Goal: Information Seeking & Learning: Learn about a topic

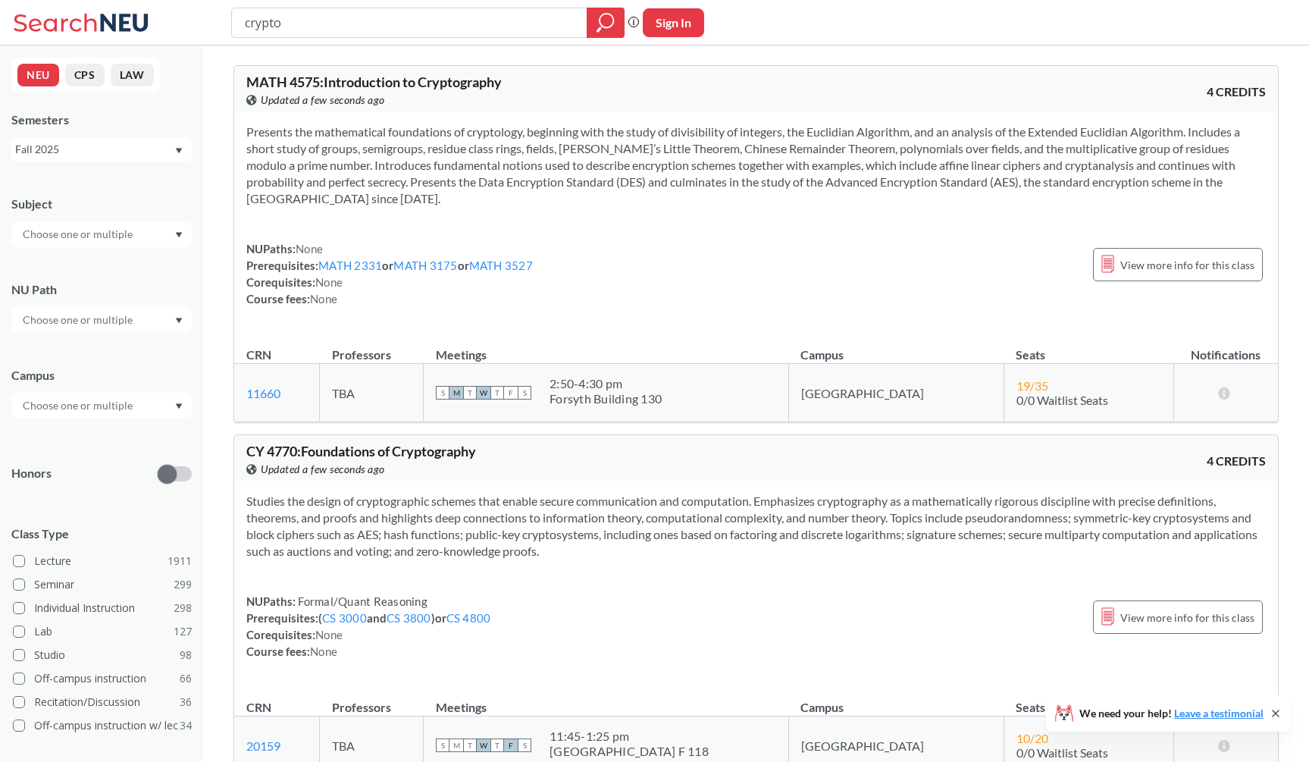
drag, startPoint x: 329, startPoint y: 18, endPoint x: 177, endPoint y: 18, distance: 152.3
click at [177, 18] on div "crypto Phrase search guarantees the exact search appears in the results. Ex. If…" at bounding box center [654, 22] width 1309 height 45
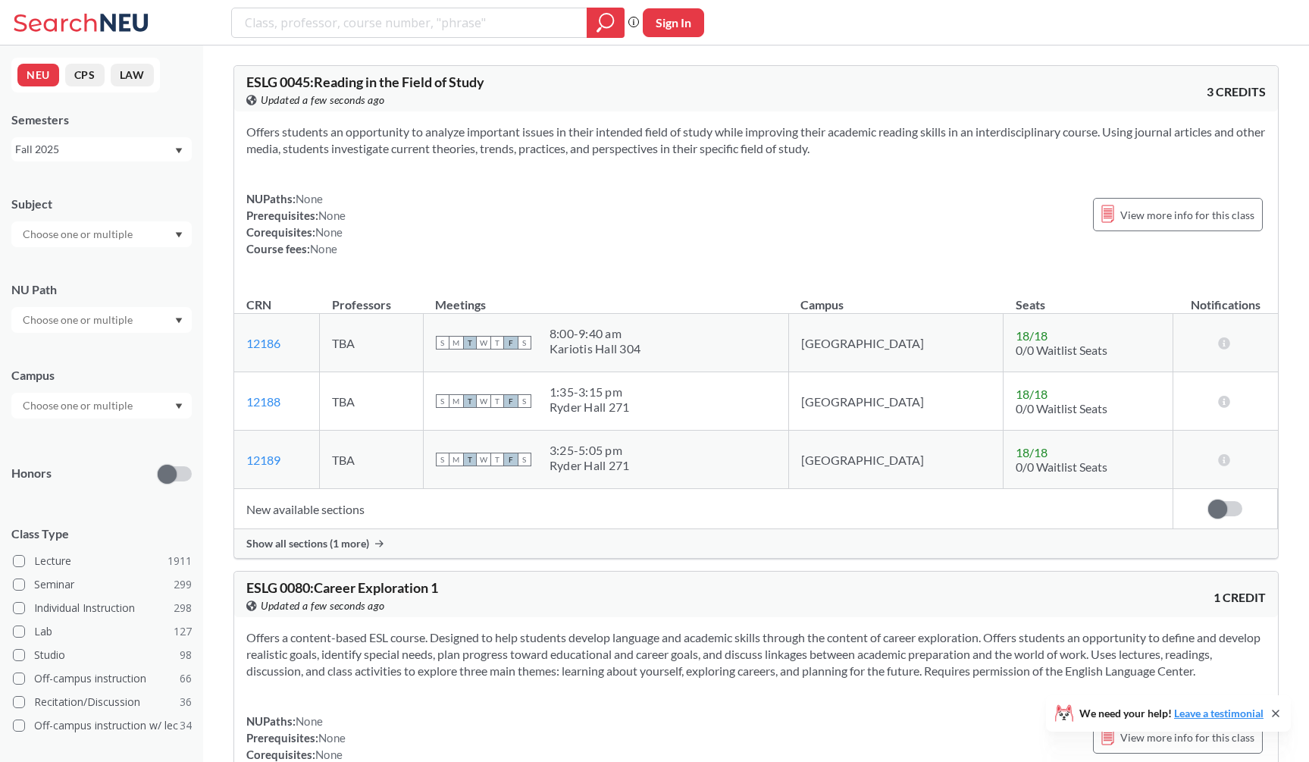
click at [76, 227] on input "text" at bounding box center [78, 234] width 127 height 18
click at [85, 253] on div "CS ( 115 )" at bounding box center [105, 260] width 171 height 17
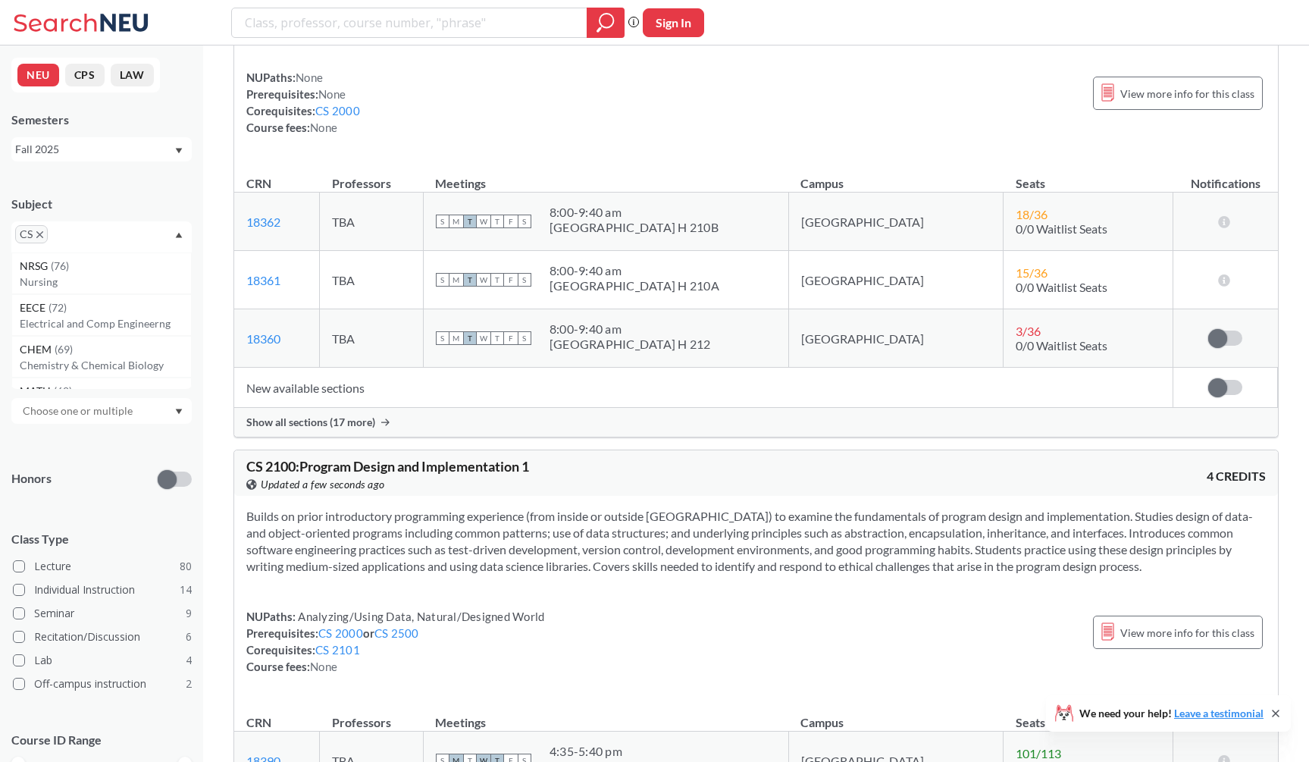
click at [320, 236] on td "18362 View this section on Banner." at bounding box center [277, 222] width 86 height 58
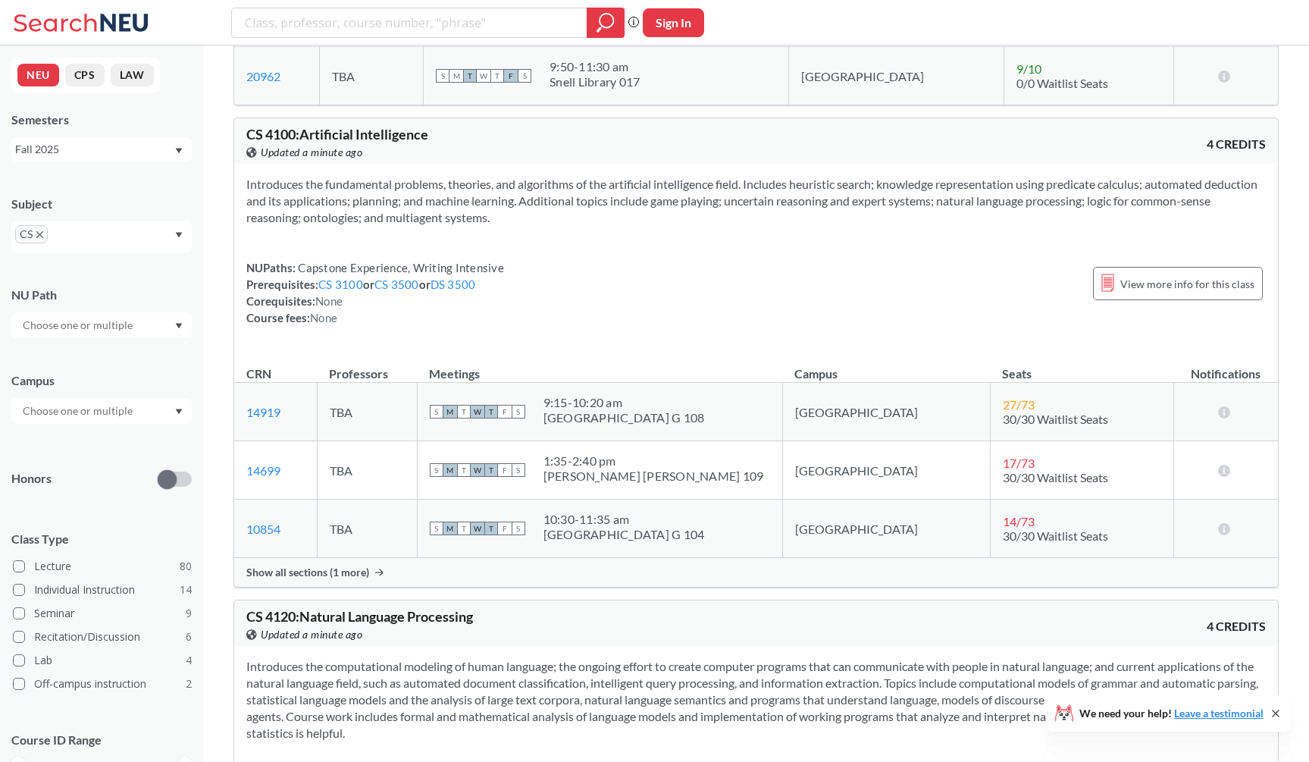
scroll to position [10213, 0]
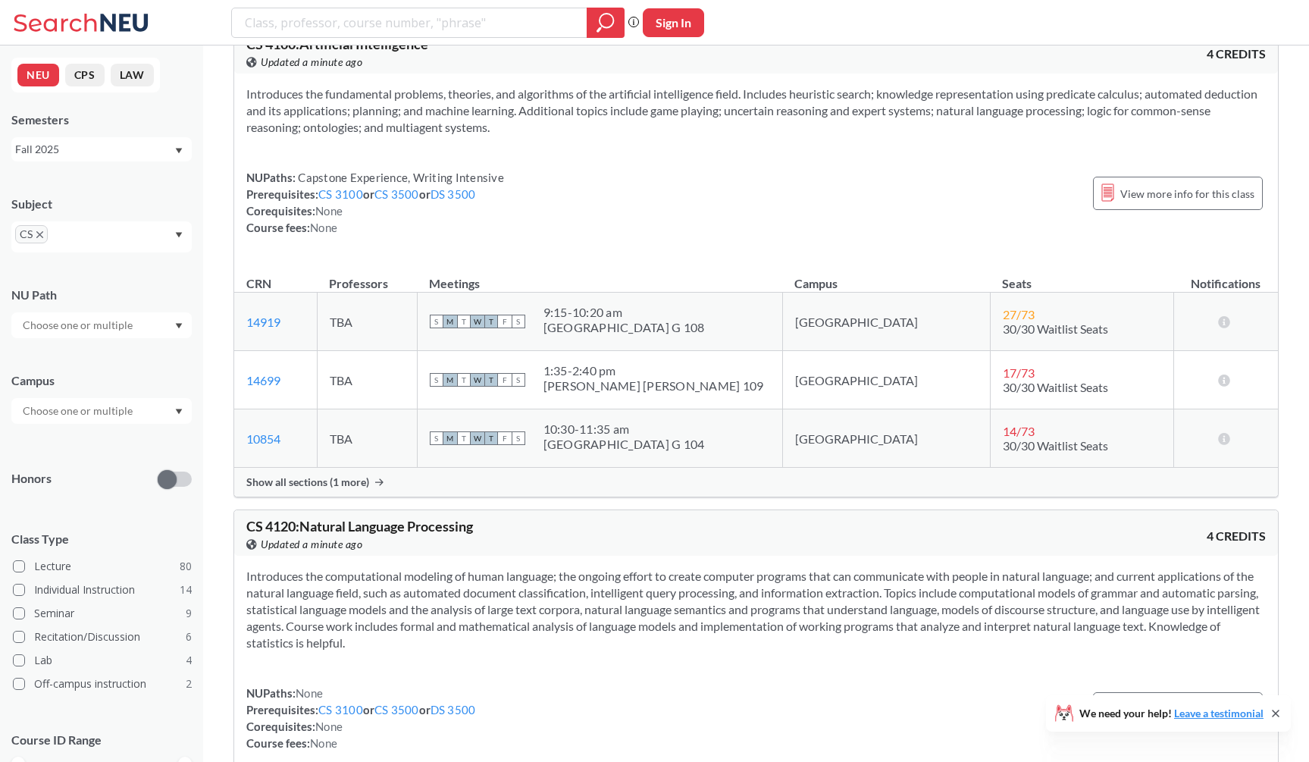
click at [385, 496] on div "Show all sections (1 more)" at bounding box center [756, 482] width 1044 height 29
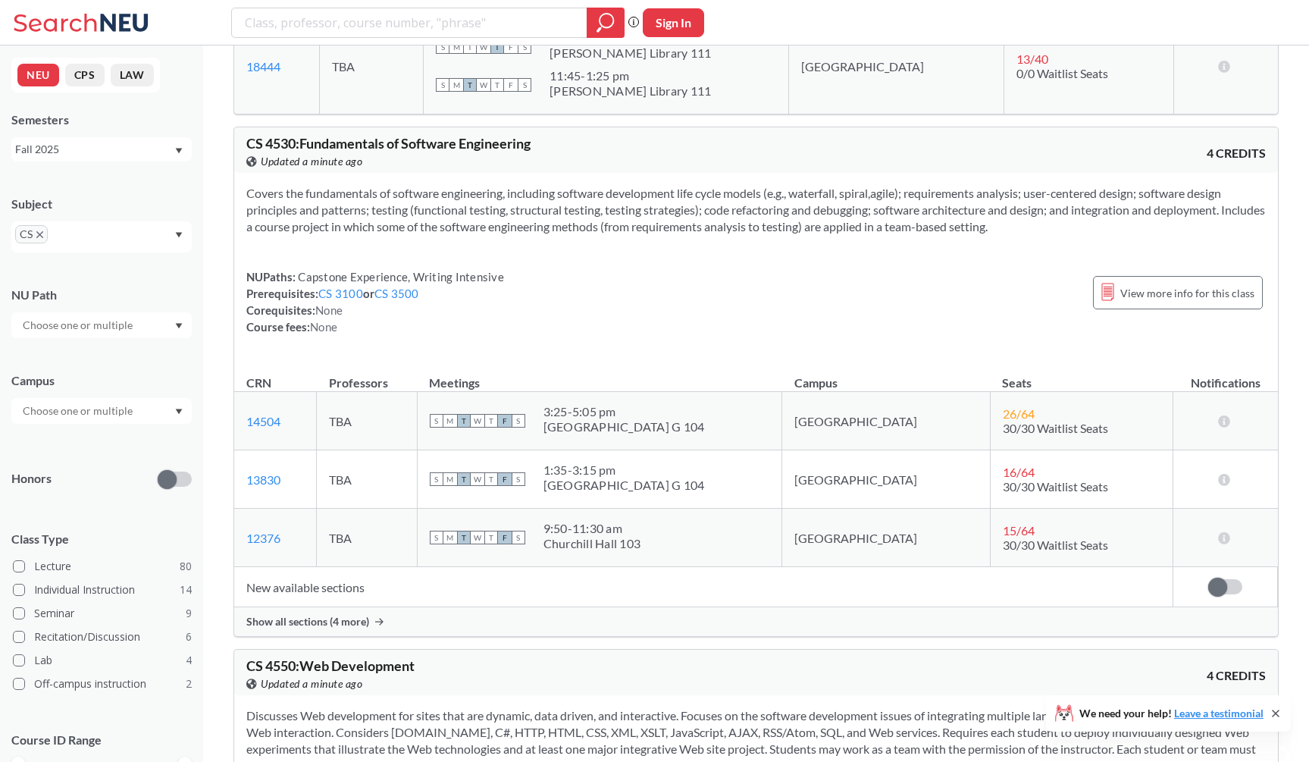
scroll to position [13265, 0]
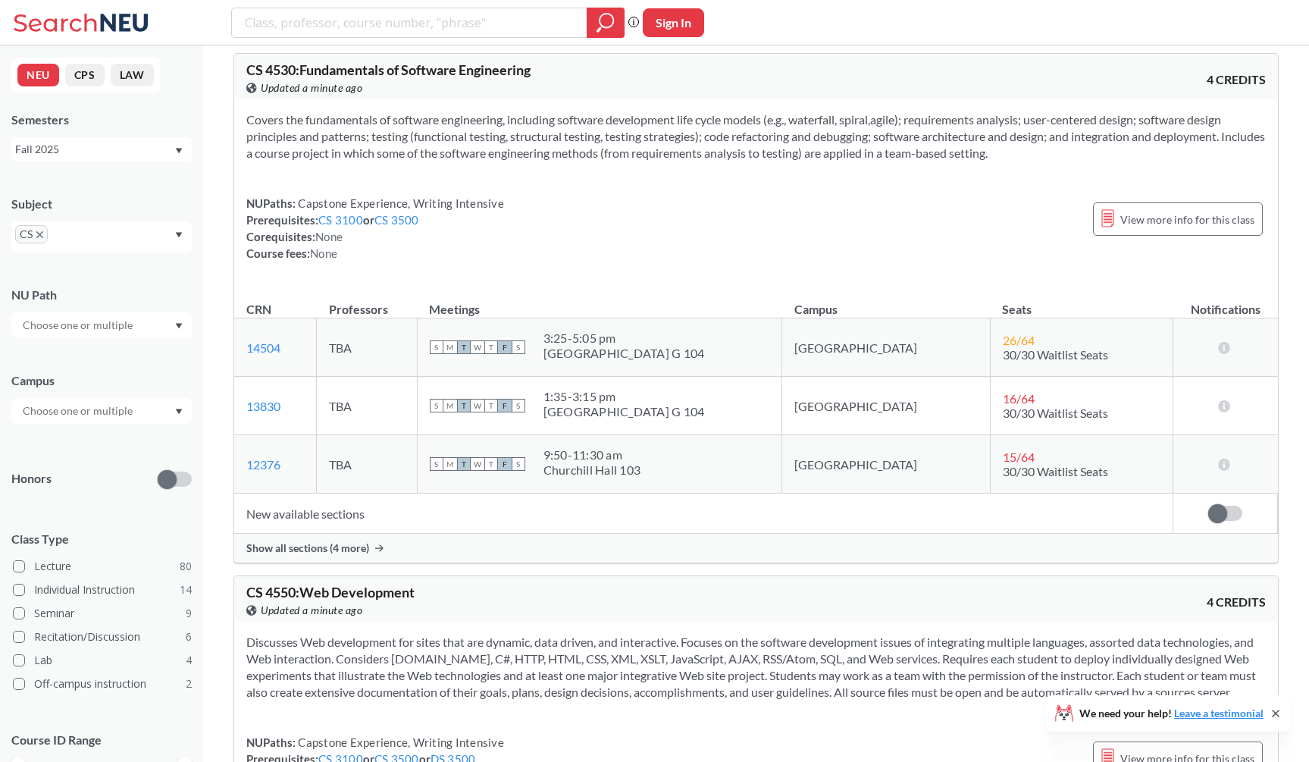
click at [451, 562] on div "Show all sections (4 more)" at bounding box center [756, 548] width 1044 height 29
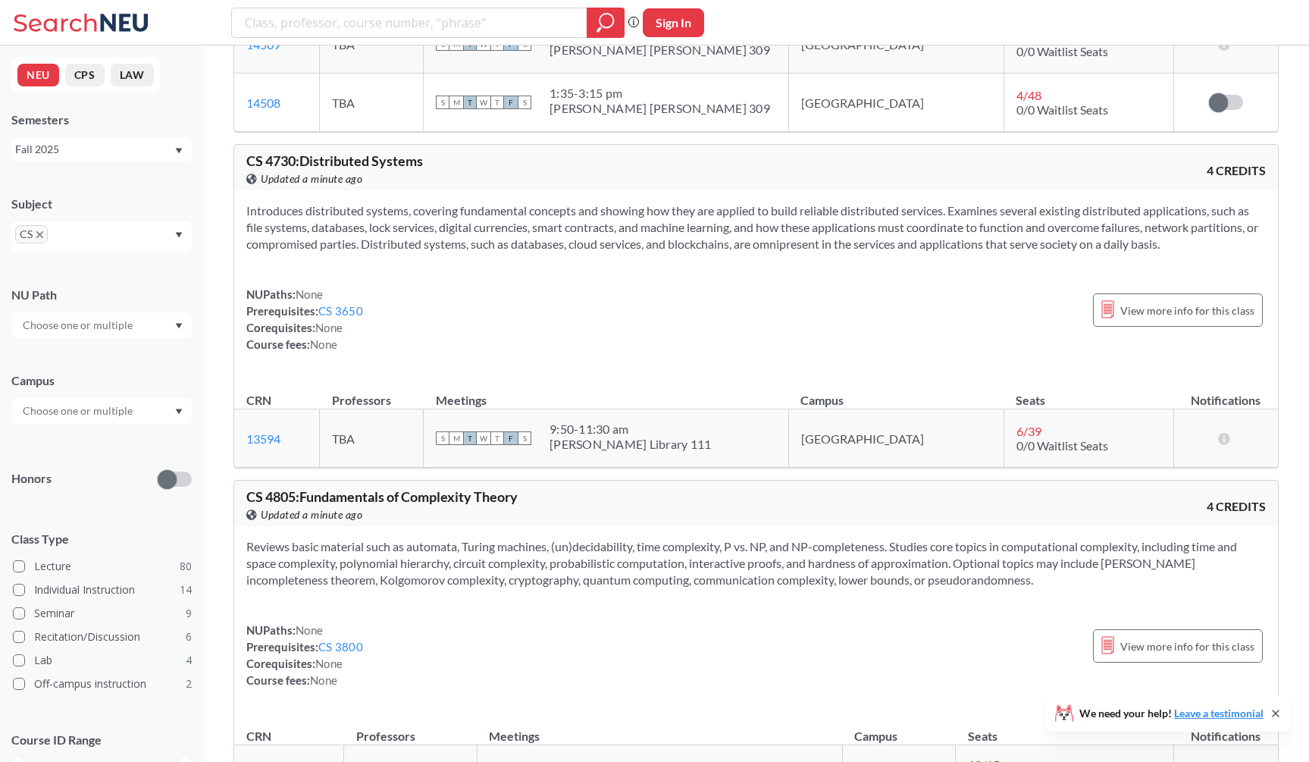
scroll to position [14933, 0]
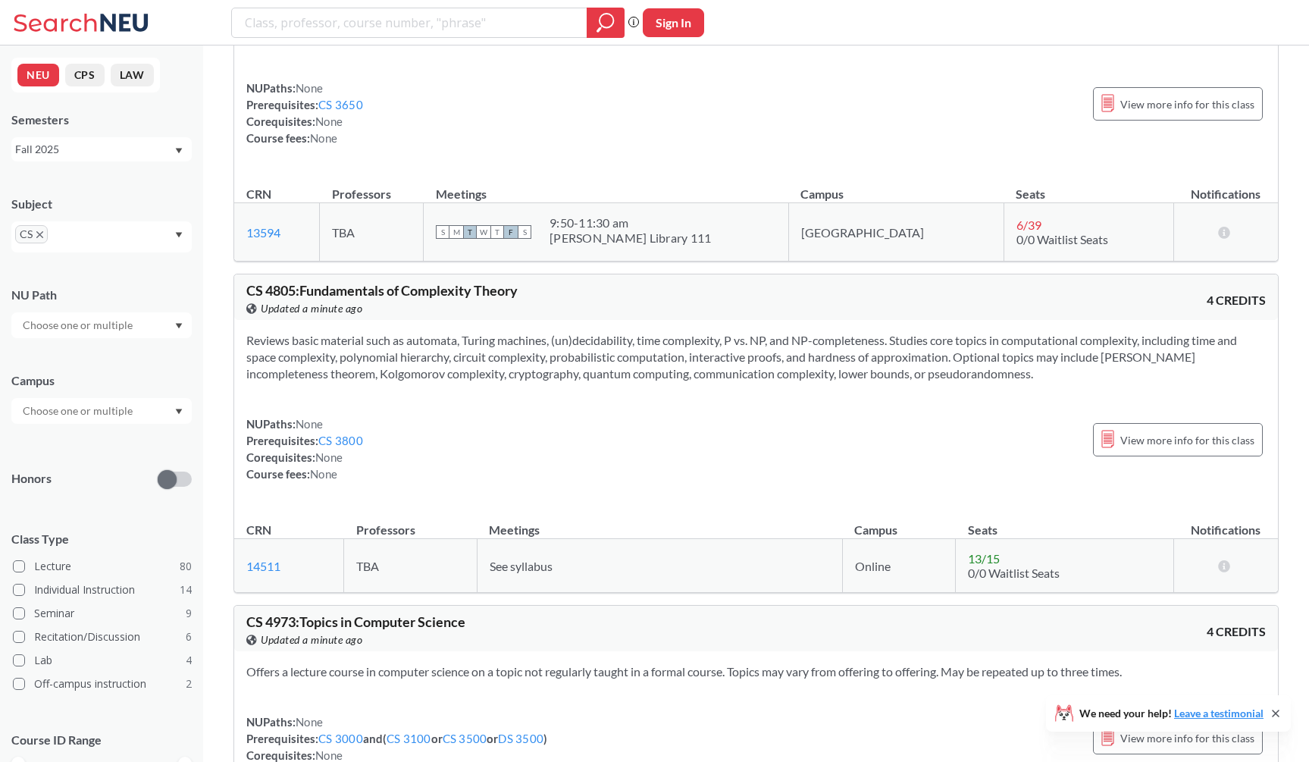
click at [444, 382] on section "Reviews basic material such as automata, Turing machines, (un)decidability, tim…" at bounding box center [755, 357] width 1019 height 50
click at [455, 382] on section "Reviews basic material such as automata, Turing machines, (un)decidability, tim…" at bounding box center [755, 357] width 1019 height 50
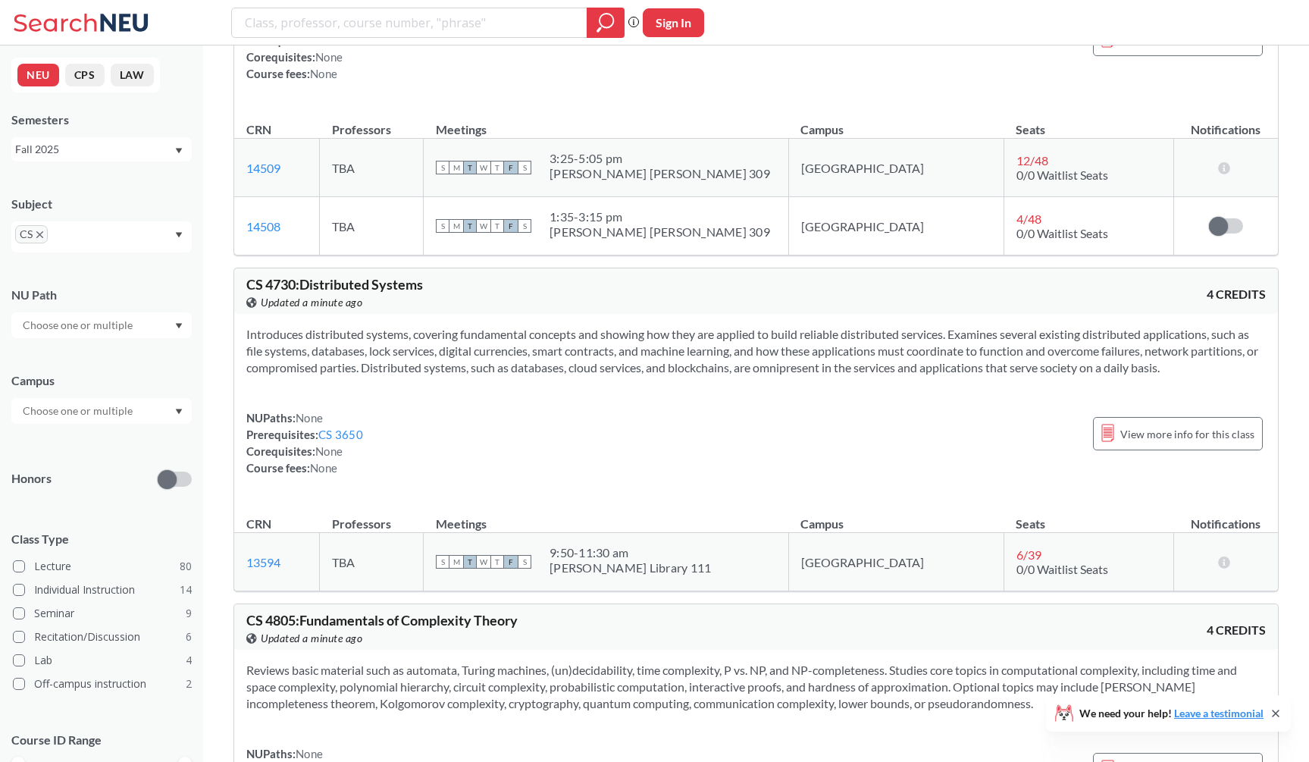
scroll to position [14444, 0]
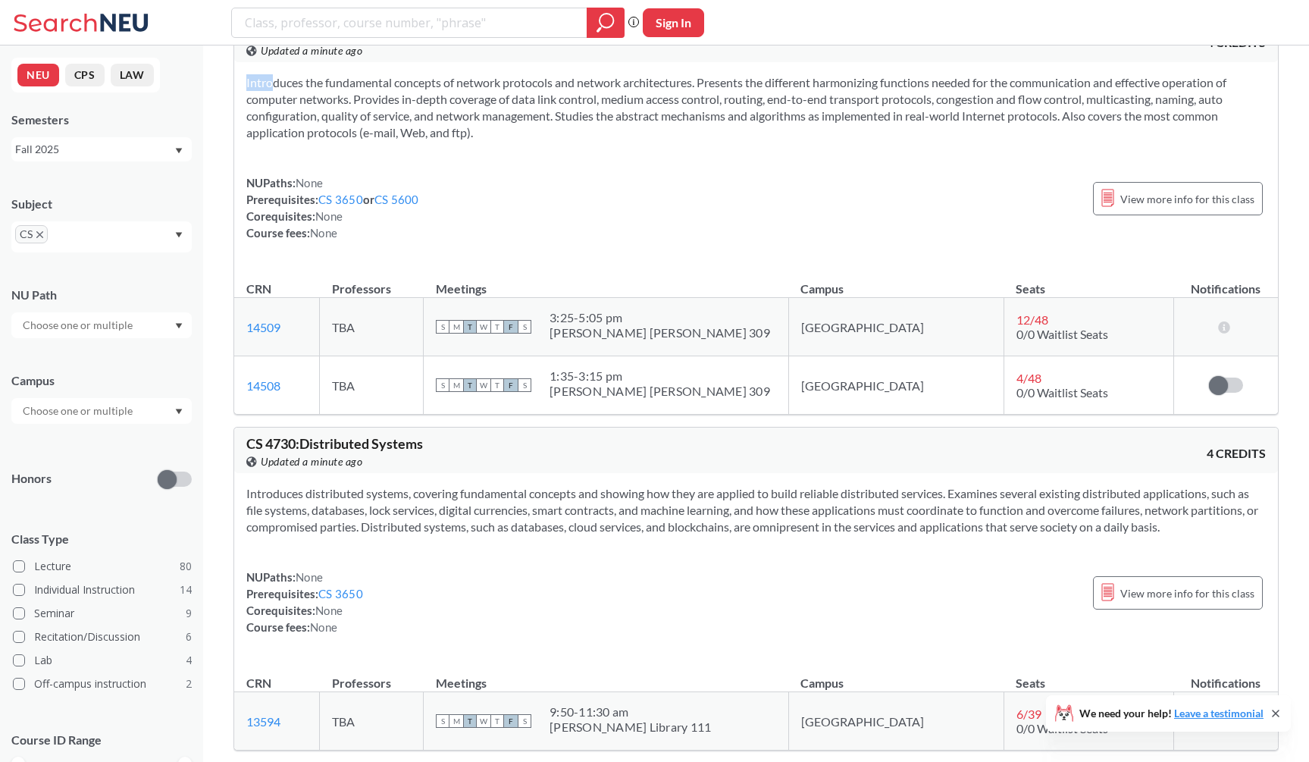
drag, startPoint x: 503, startPoint y: 193, endPoint x: 505, endPoint y: 117, distance: 75.1
click at [505, 117] on div "Introduces the fundamental concepts of network protocols and network architectu…" at bounding box center [756, 163] width 1044 height 203
drag, startPoint x: 509, startPoint y: 187, endPoint x: 525, endPoint y: 124, distance: 64.9
click at [525, 124] on section "Introduces the fundamental concepts of network protocols and network architectu…" at bounding box center [755, 107] width 1019 height 67
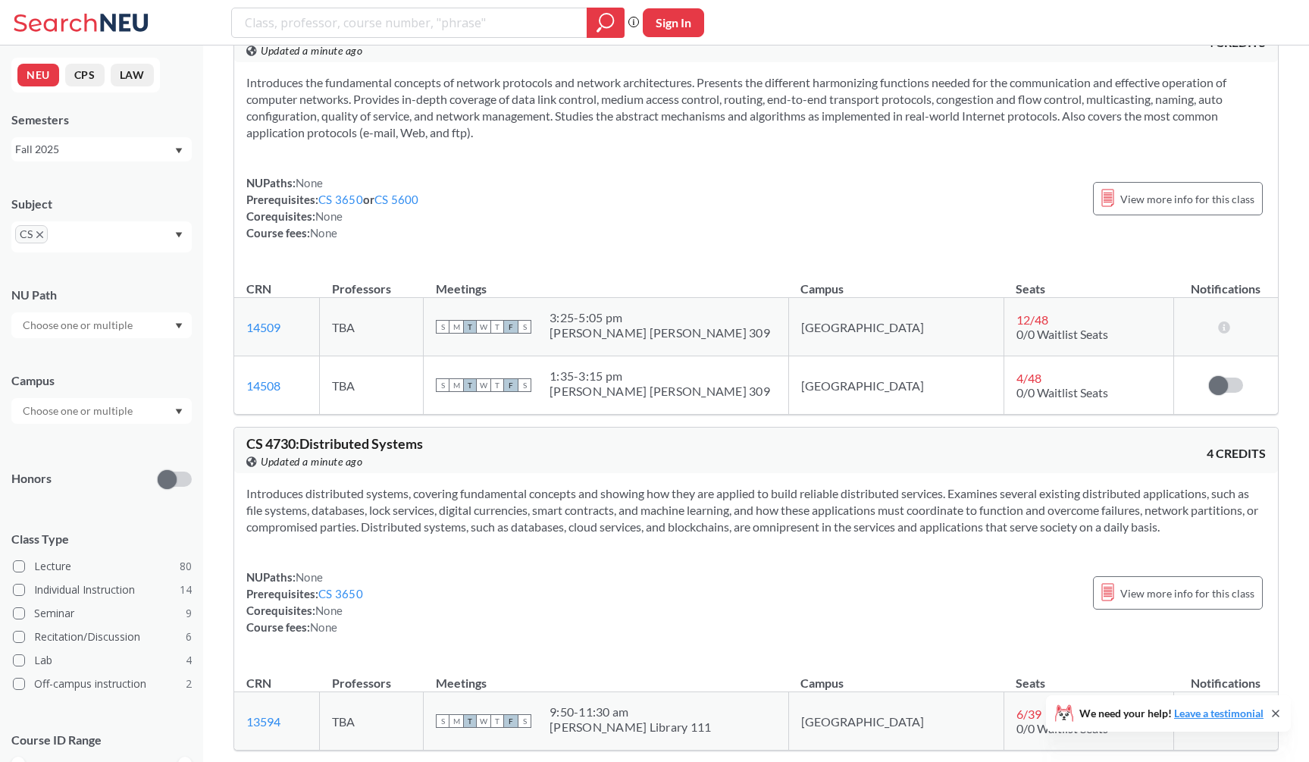
click at [525, 124] on section "Introduces the fundamental concepts of network protocols and network architectu…" at bounding box center [755, 107] width 1019 height 67
drag, startPoint x: 525, startPoint y: 193, endPoint x: 550, endPoint y: 121, distance: 76.2
click at [550, 121] on div "Introduces the fundamental concepts of network protocols and network architectu…" at bounding box center [756, 163] width 1044 height 203
drag, startPoint x: 518, startPoint y: 108, endPoint x: 518, endPoint y: 233, distance: 125.1
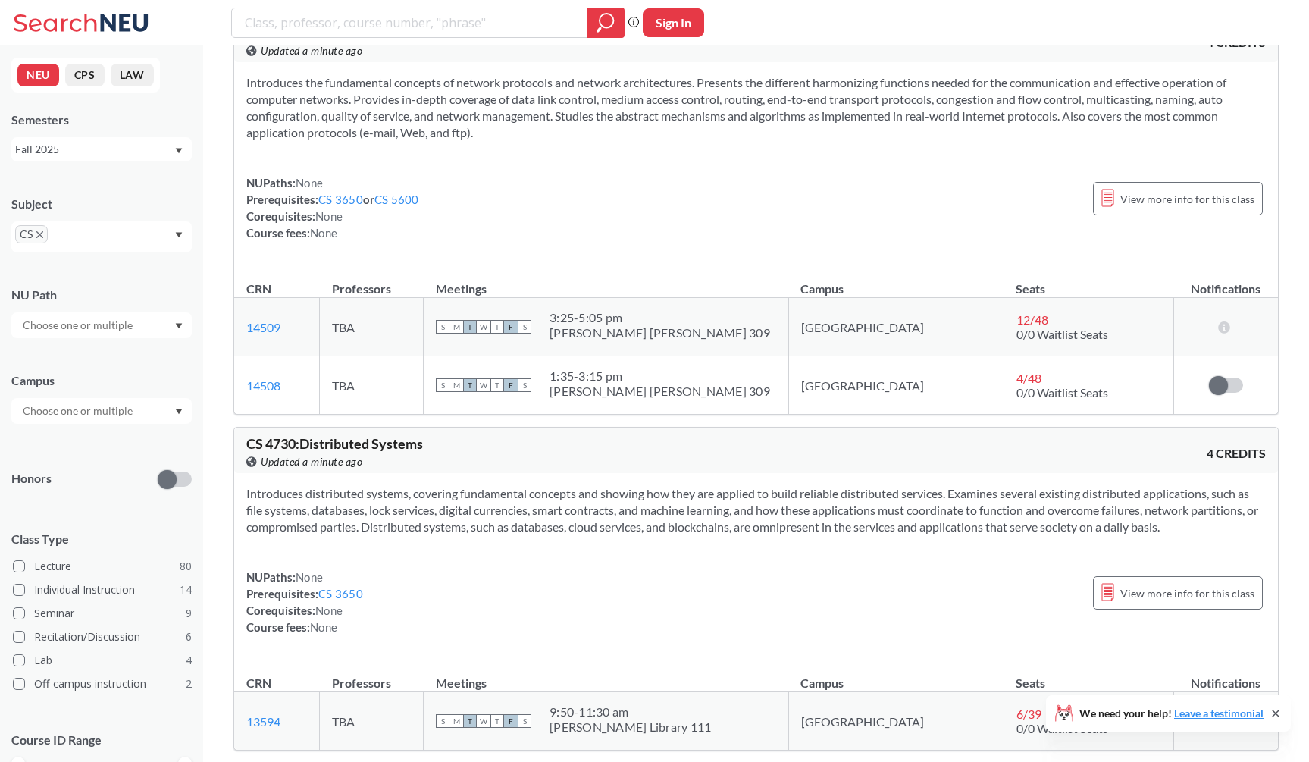
click at [518, 233] on div "CS 4700 : Network Fundamentals View this course on Banner. Updated a minute ago…" at bounding box center [755, 215] width 1045 height 399
click at [518, 233] on div "NUPaths: None Prerequisites: CS 3650 or CS 5600 Corequisites: None Course fees:…" at bounding box center [755, 207] width 1019 height 67
drag, startPoint x: 529, startPoint y: 196, endPoint x: 578, endPoint y: 115, distance: 93.8
click at [578, 115] on div "Introduces the fundamental concepts of network protocols and network architectu…" at bounding box center [756, 163] width 1044 height 203
click at [578, 119] on div "Introduces the fundamental concepts of network protocols and network architectu…" at bounding box center [756, 163] width 1044 height 203
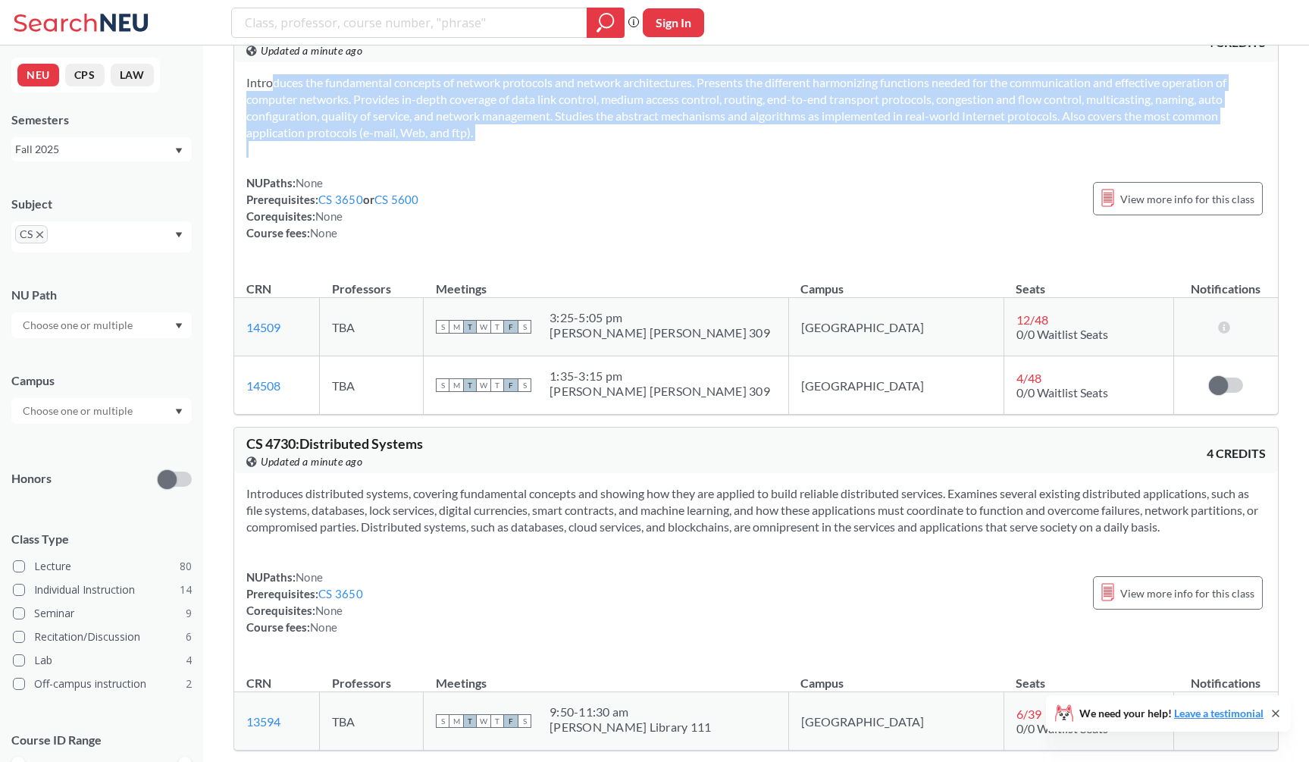
drag, startPoint x: 571, startPoint y: 211, endPoint x: 629, endPoint y: 122, distance: 106.4
click at [629, 122] on div "Introduces the fundamental concepts of network protocols and network architectu…" at bounding box center [756, 163] width 1044 height 203
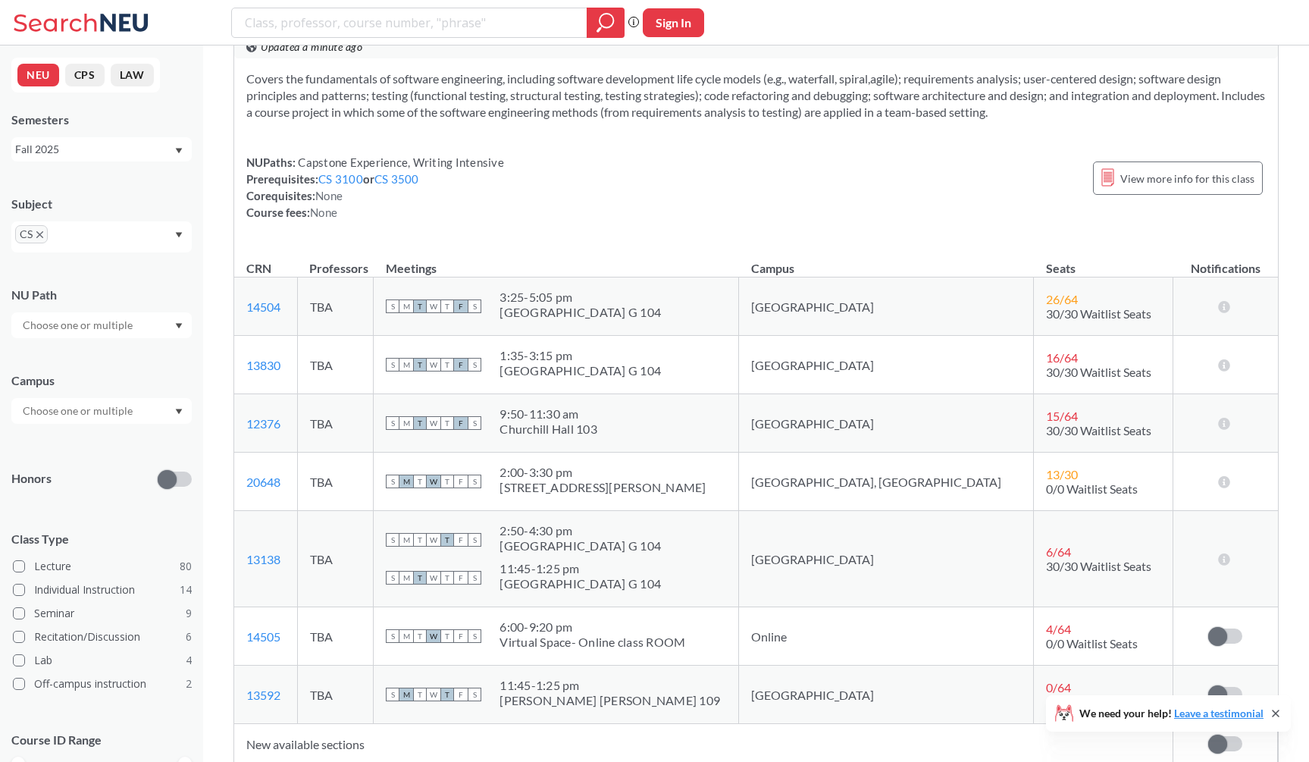
scroll to position [13393, 0]
